Goal: Transaction & Acquisition: Purchase product/service

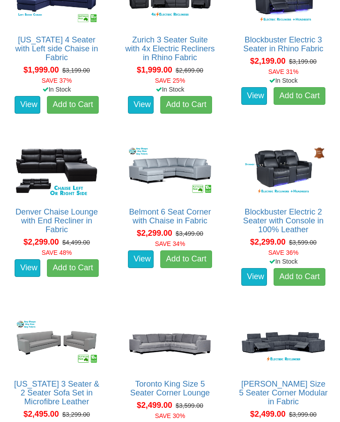
scroll to position [1329, 0]
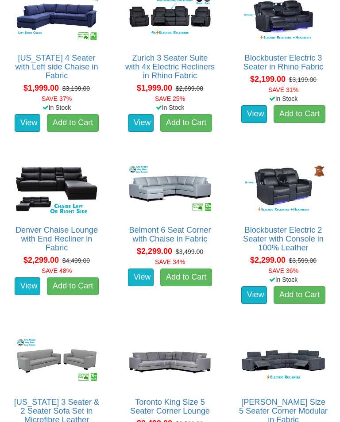
click at [167, 186] on img at bounding box center [170, 190] width 90 height 56
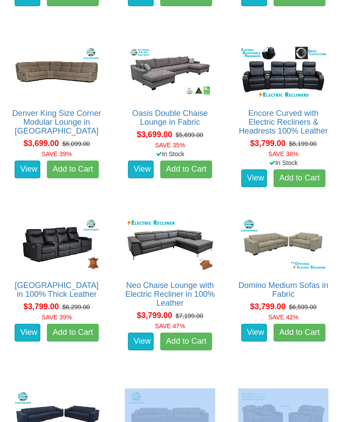
scroll to position [4201, 0]
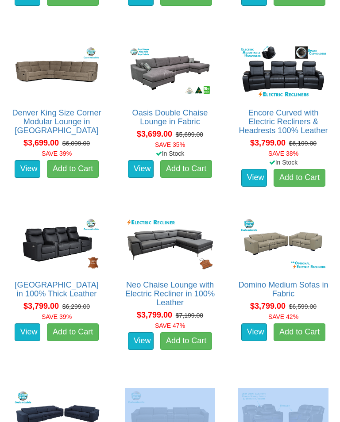
click at [266, 338] on link "View" at bounding box center [254, 333] width 26 height 18
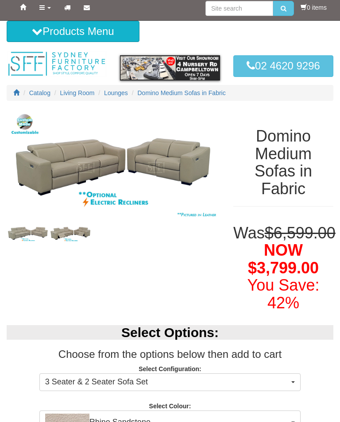
scroll to position [4, 0]
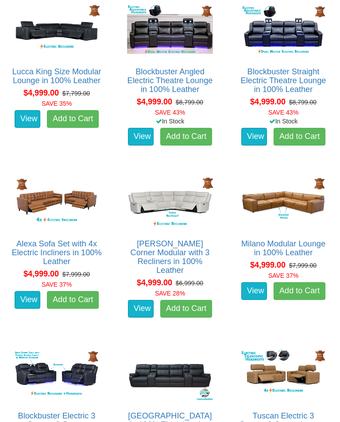
scroll to position [5792, 0]
